Goal: Information Seeking & Learning: Learn about a topic

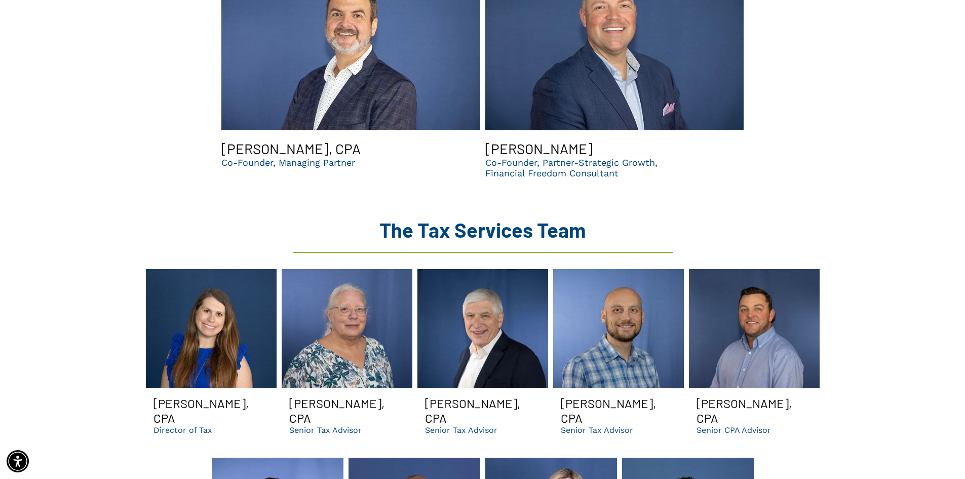
scroll to position [963, 0]
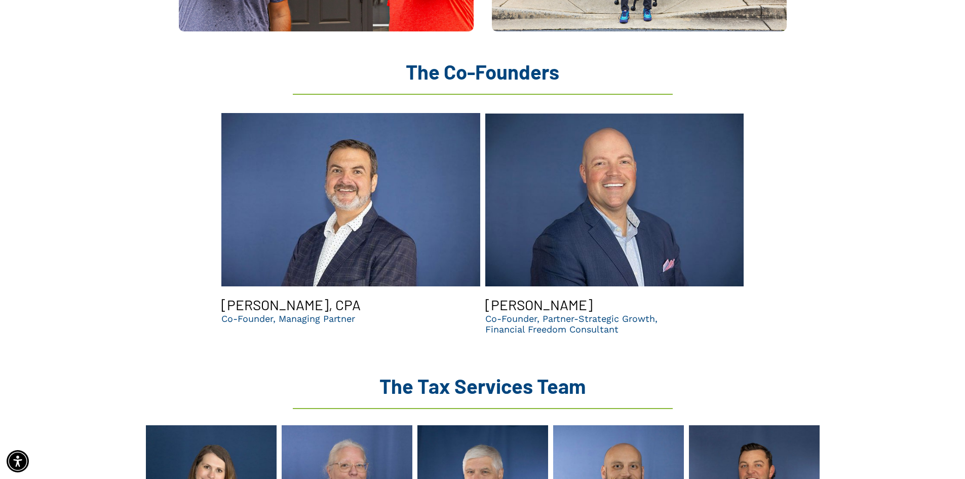
click at [528, 296] on h3 "[PERSON_NAME]" at bounding box center [538, 304] width 107 height 17
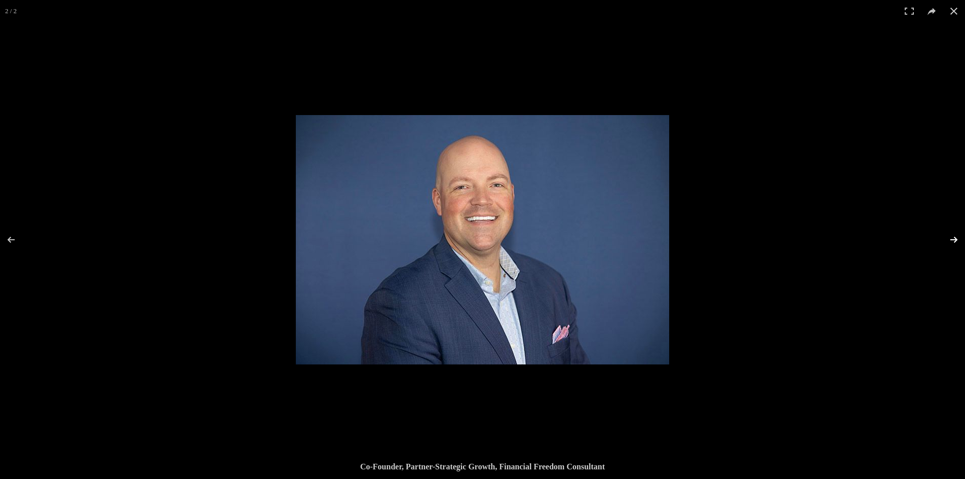
click at [958, 235] on button at bounding box center [947, 239] width 35 height 51
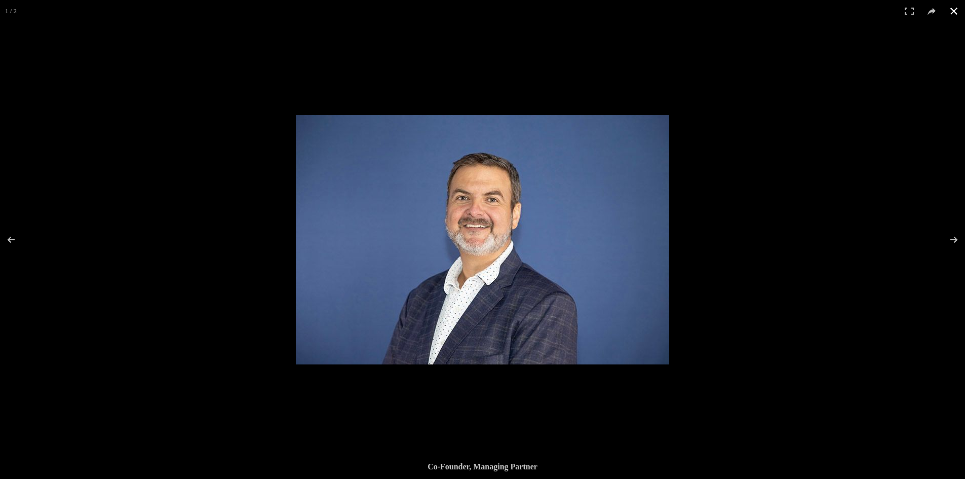
click at [955, 11] on button at bounding box center [954, 11] width 22 height 22
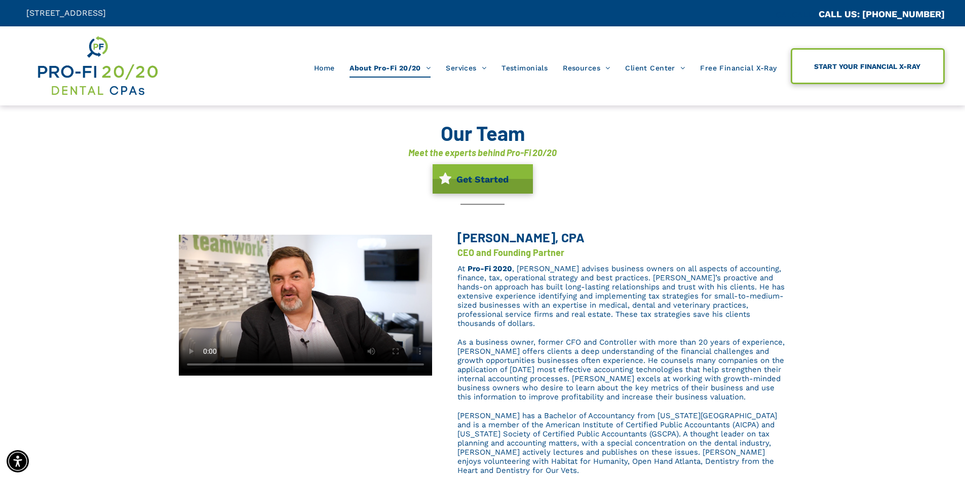
click at [825, 68] on span "START YOUR FINANCIAL X-RAY" at bounding box center [868, 66] width 114 height 18
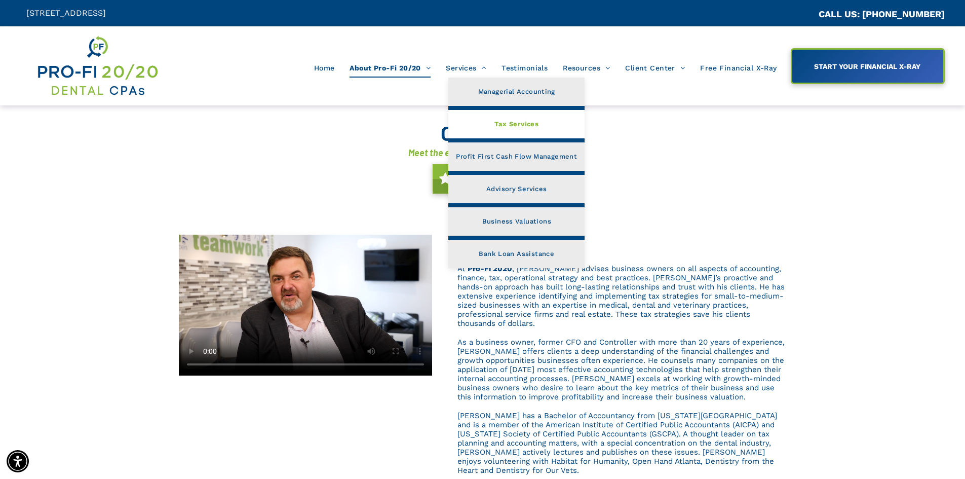
click at [520, 125] on span "Tax Services" at bounding box center [517, 124] width 44 height 13
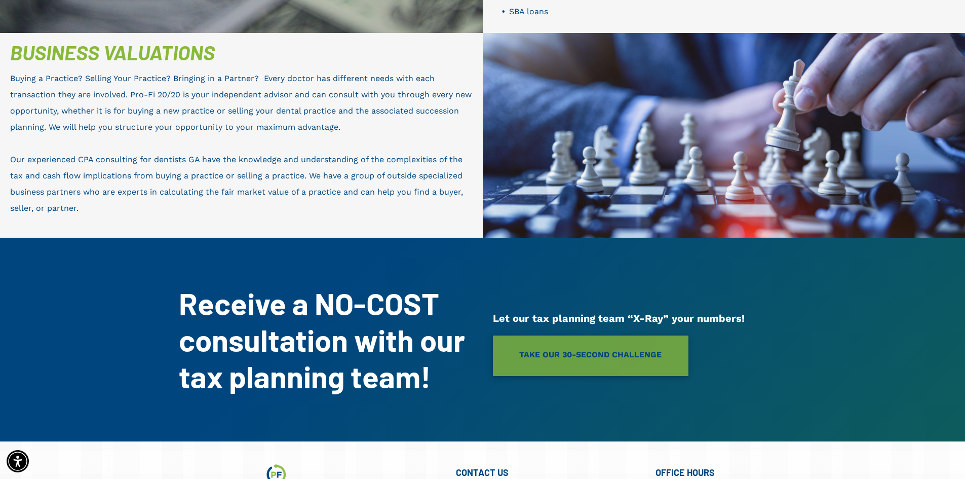
scroll to position [1481, 0]
